Goal: Information Seeking & Learning: Check status

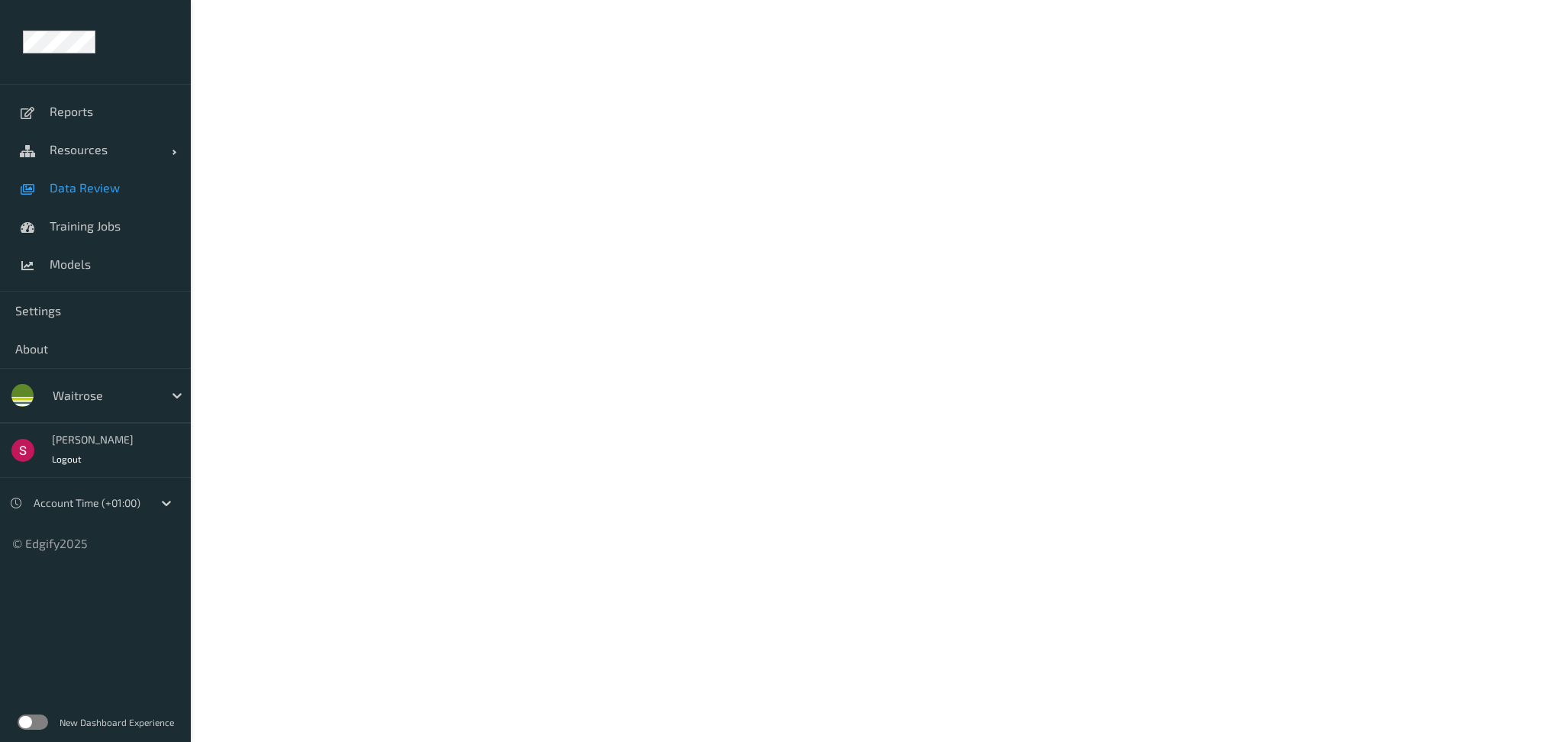
click at [88, 188] on span "Data Review" at bounding box center [113, 187] width 126 height 15
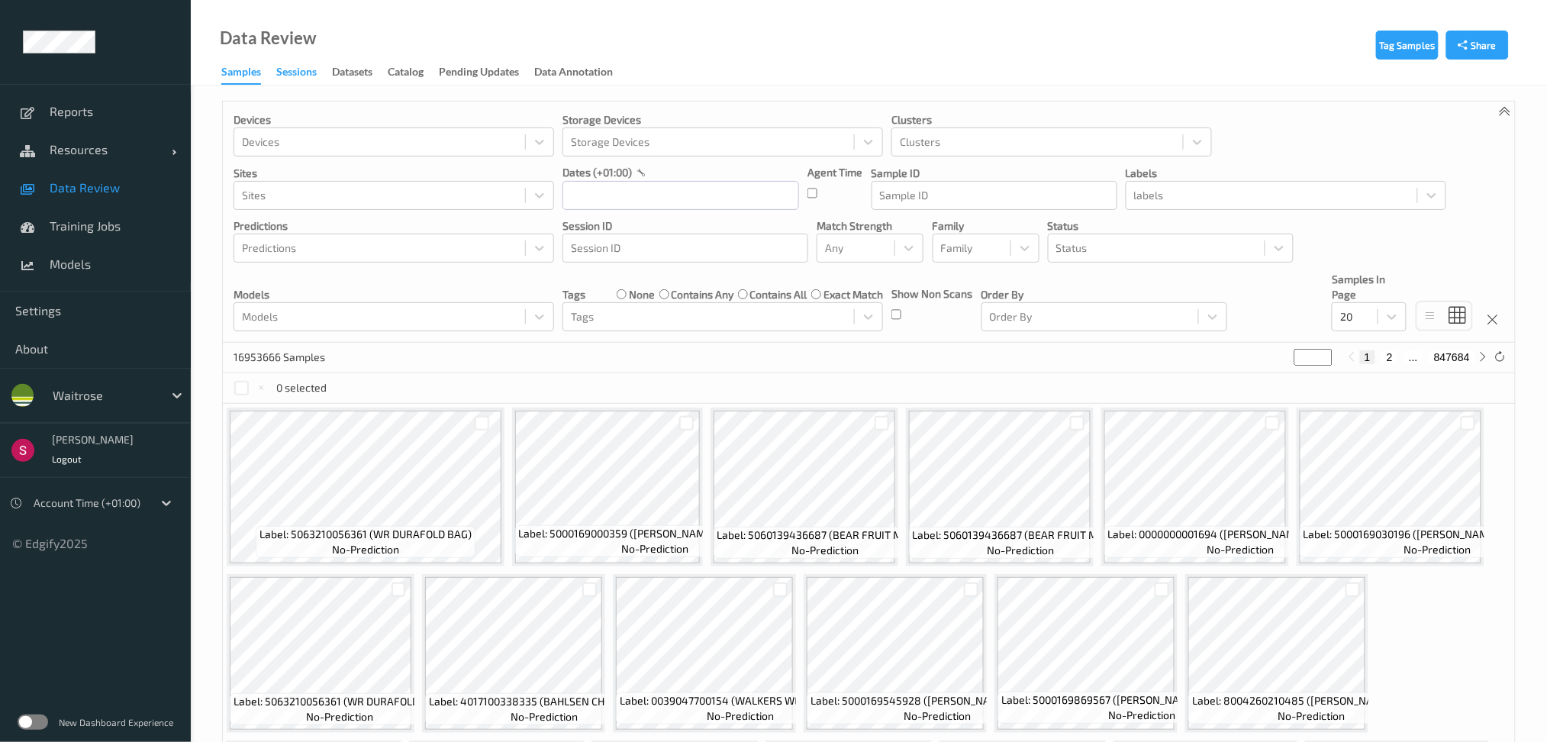
click at [298, 72] on div "Sessions" at bounding box center [296, 73] width 40 height 19
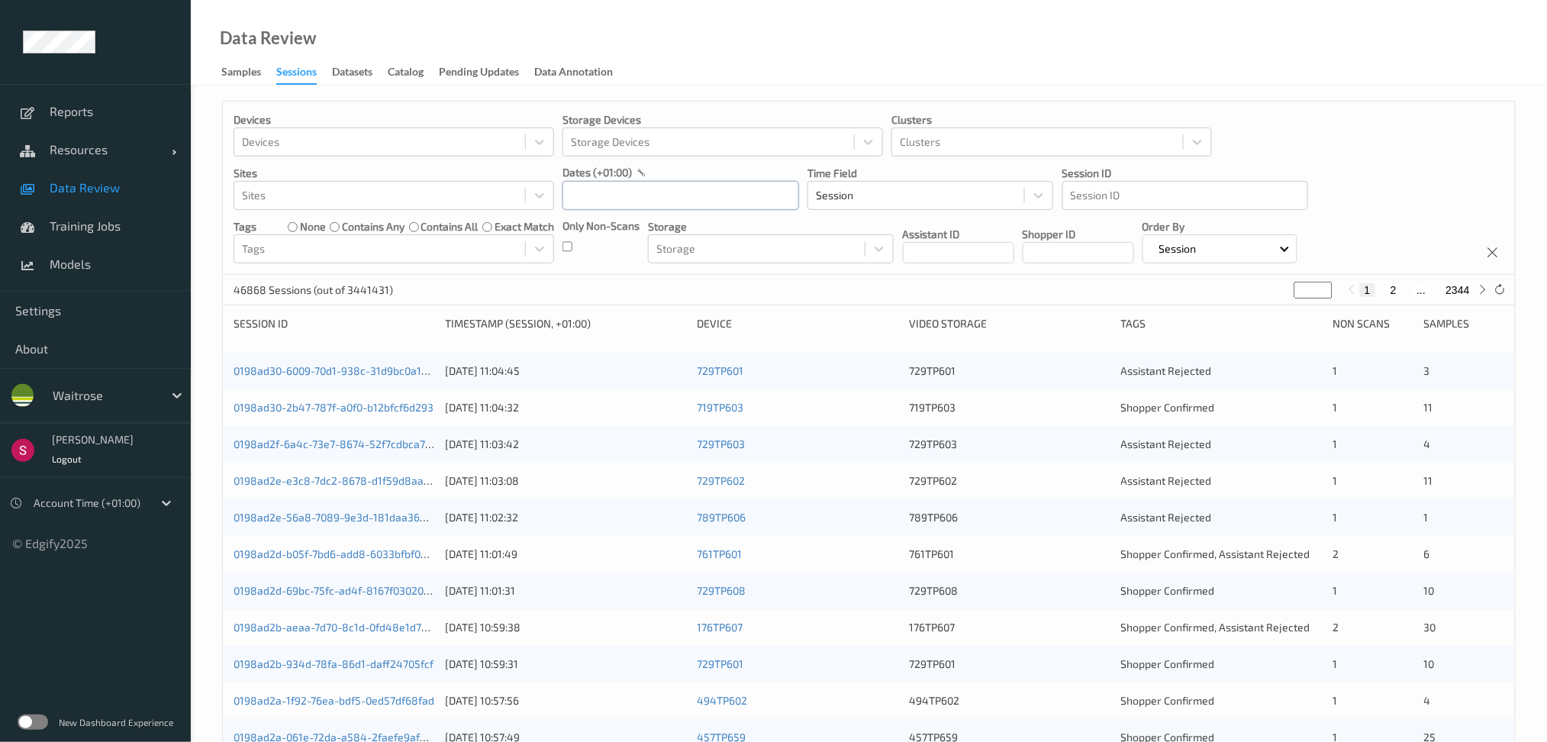
click at [595, 202] on input "text" at bounding box center [681, 195] width 237 height 29
click at [606, 350] on span "11" at bounding box center [608, 348] width 21 height 21
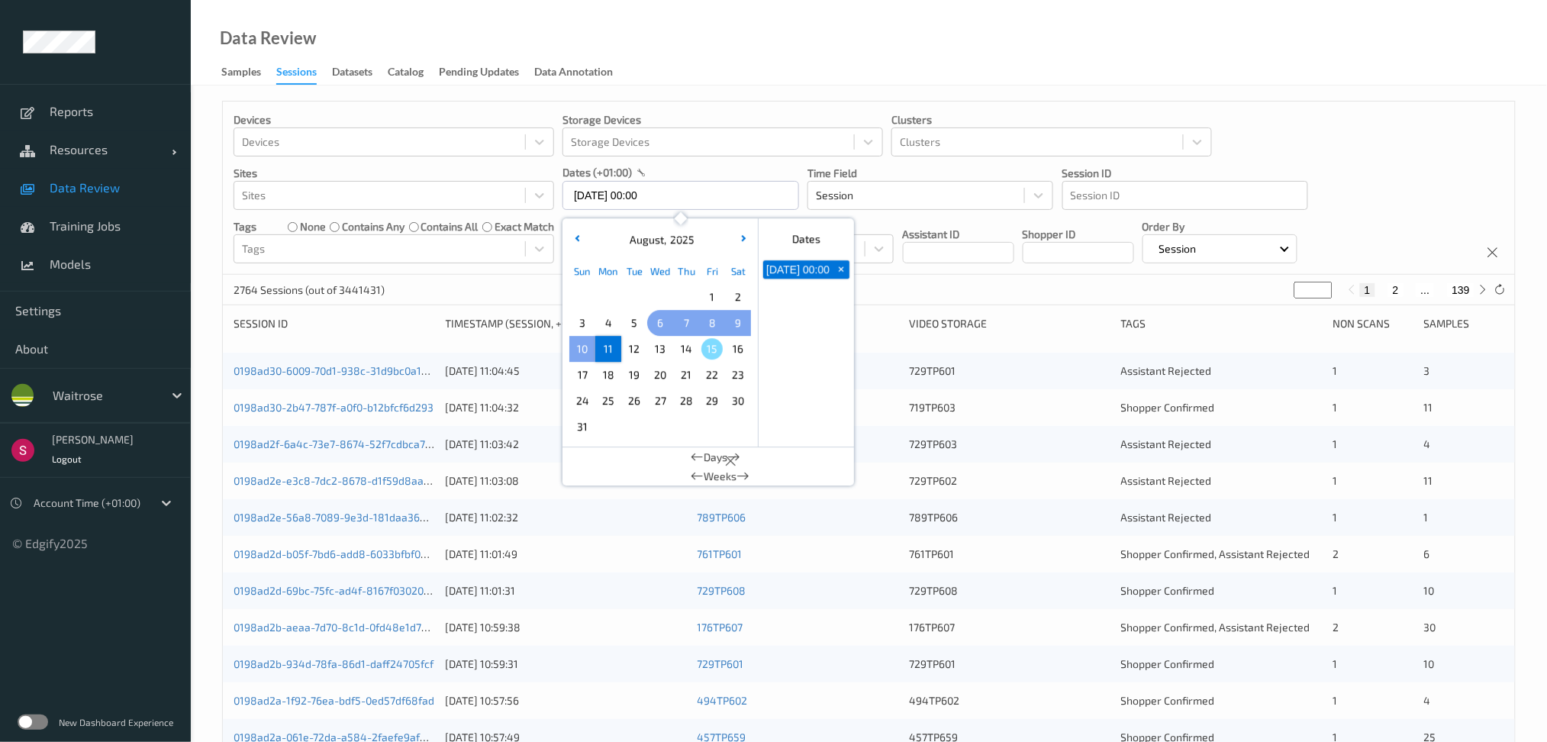
click at [658, 324] on span "6" at bounding box center [660, 322] width 21 height 21
type input "06/08/2025 00:00 -> 11/08/2025 23:59"
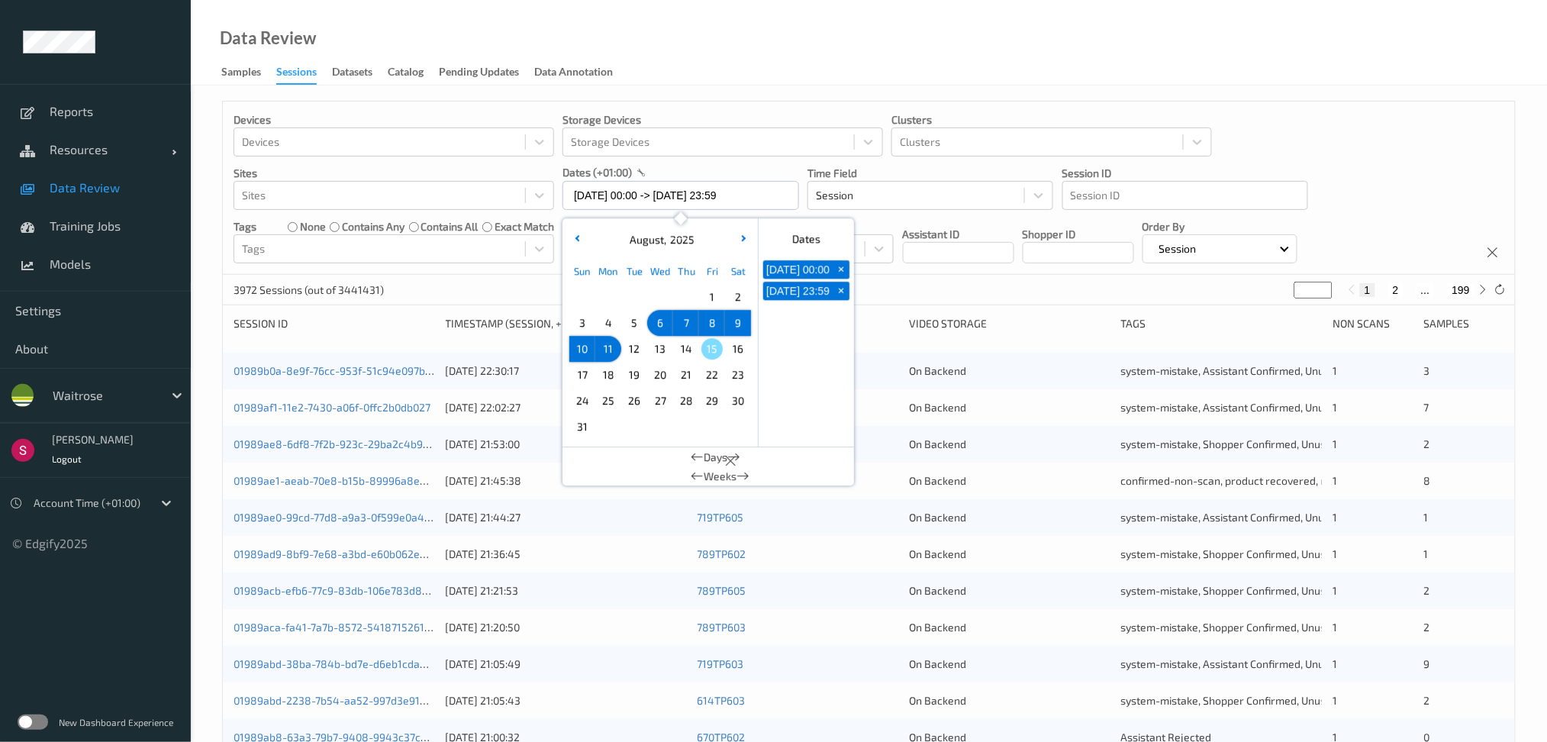
click at [483, 292] on div "3972 Sessions (out of 3441431) * 1 2 ... 199" at bounding box center [869, 290] width 1292 height 31
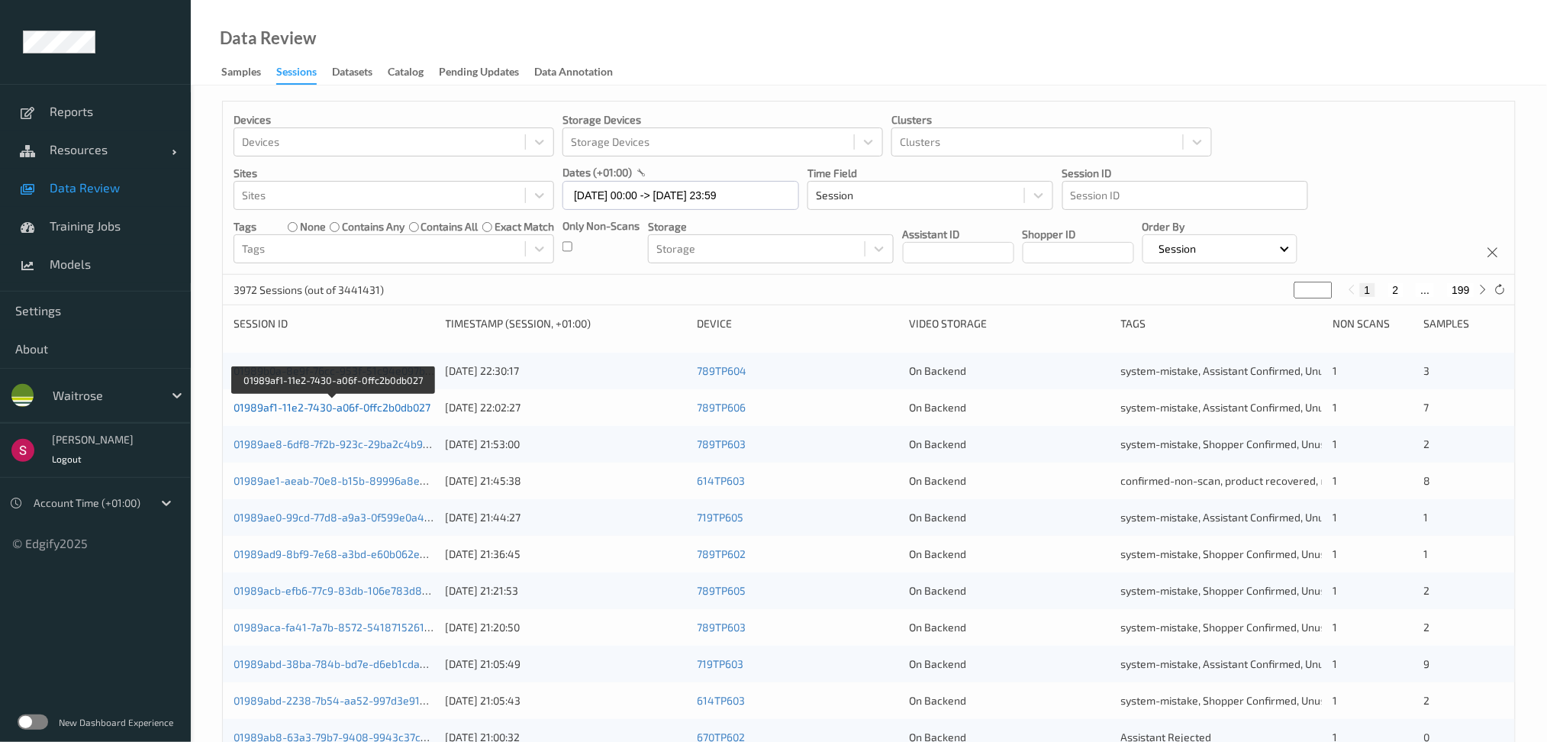
click at [294, 405] on link "01989af1-11e2-7430-a06f-0ffc2b0db027" at bounding box center [332, 407] width 197 height 13
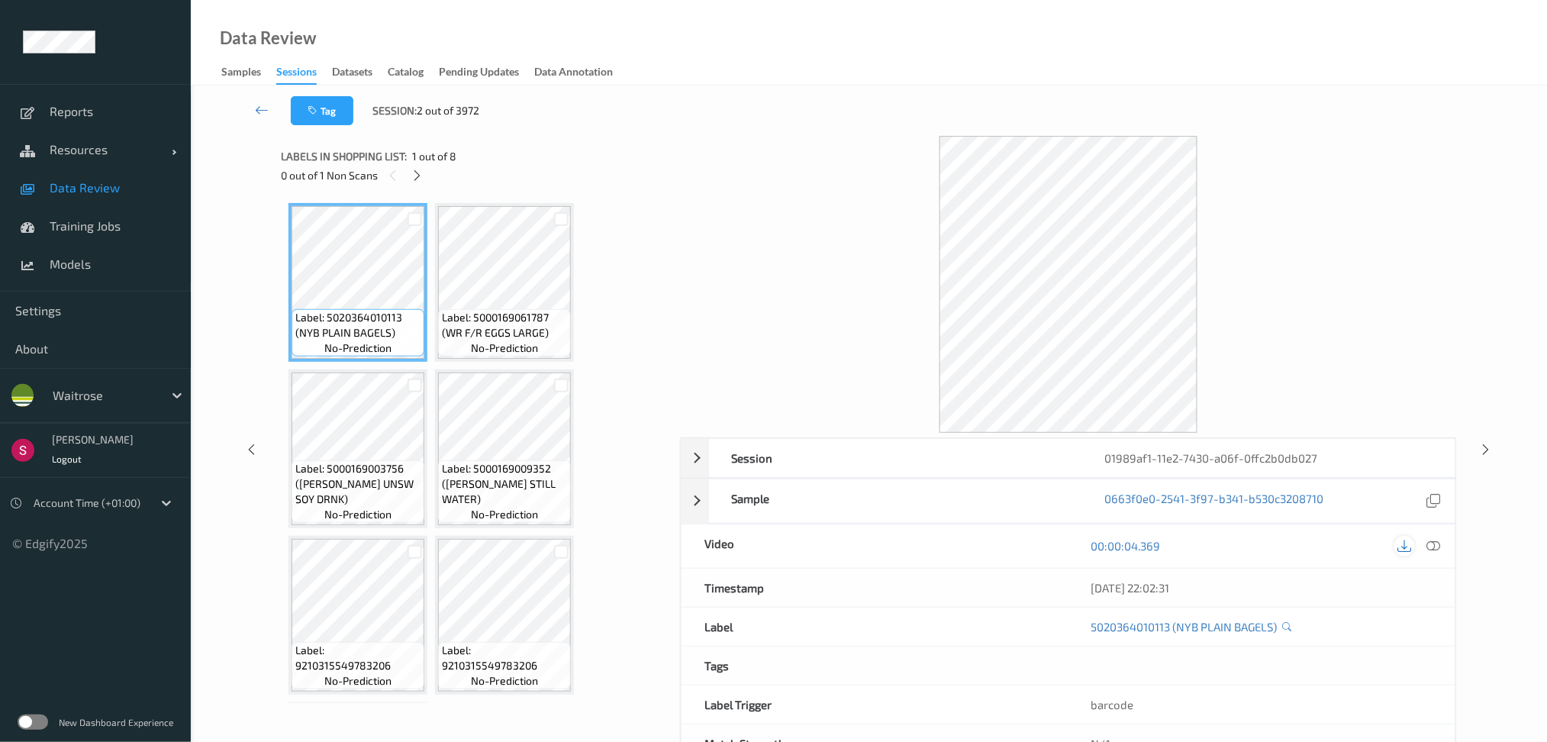
click at [1405, 545] on icon at bounding box center [1405, 546] width 14 height 14
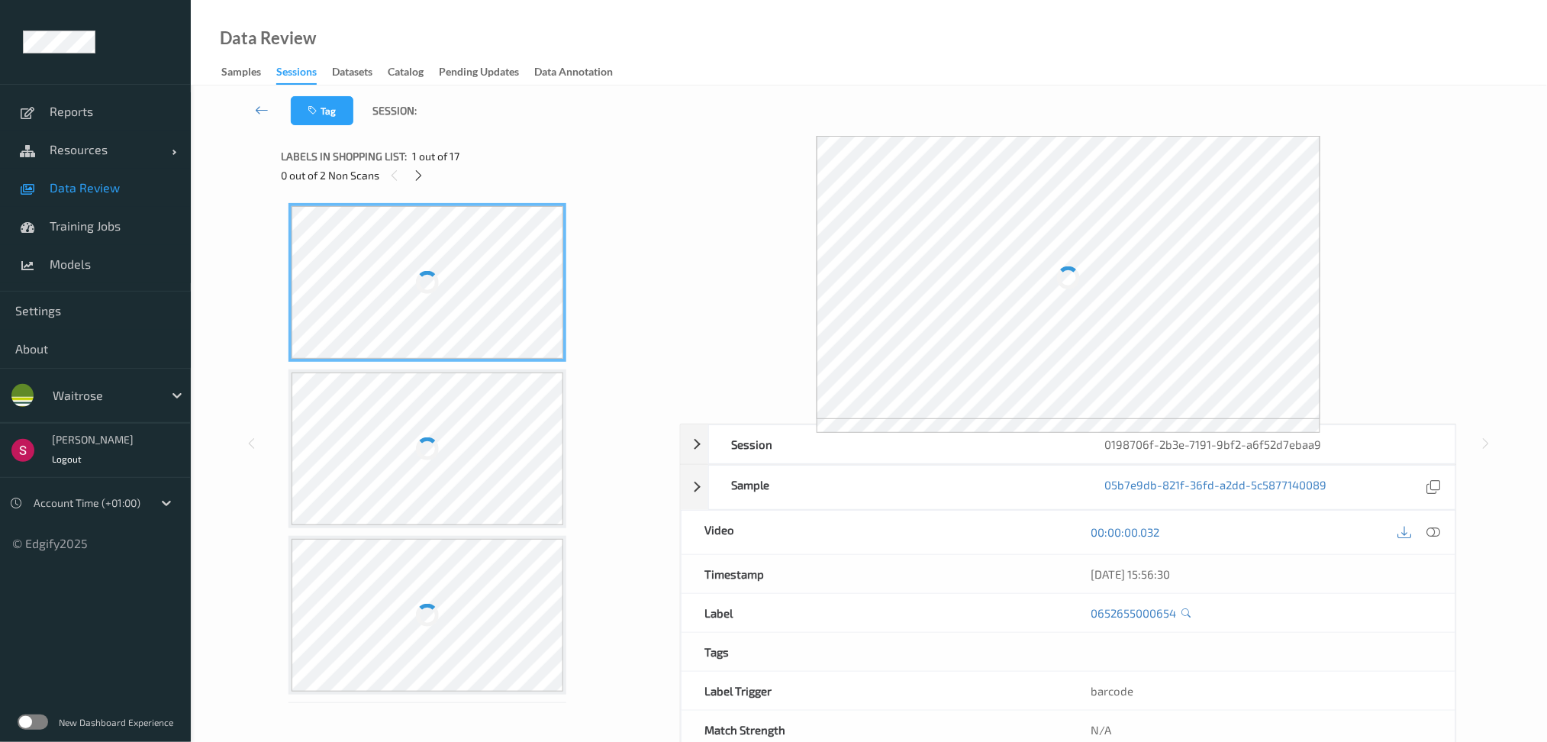
drag, startPoint x: 454, startPoint y: 2, endPoint x: 918, endPoint y: 90, distance: 472.3
click at [918, 90] on div "Tag Session:" at bounding box center [869, 110] width 1294 height 50
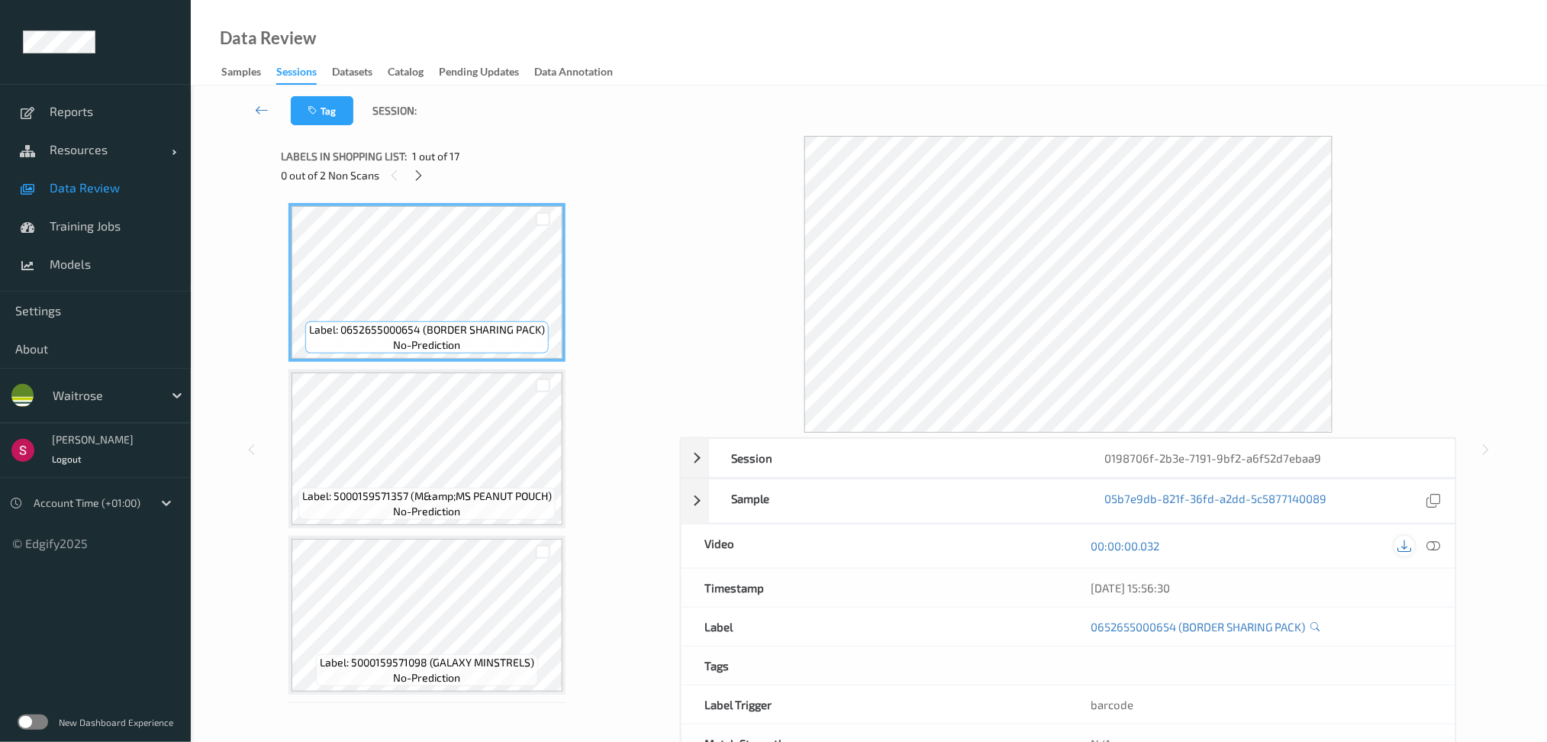
click at [1408, 552] on icon at bounding box center [1405, 546] width 14 height 14
click at [1406, 543] on icon at bounding box center [1405, 546] width 14 height 14
